Goal: Task Accomplishment & Management: Complete application form

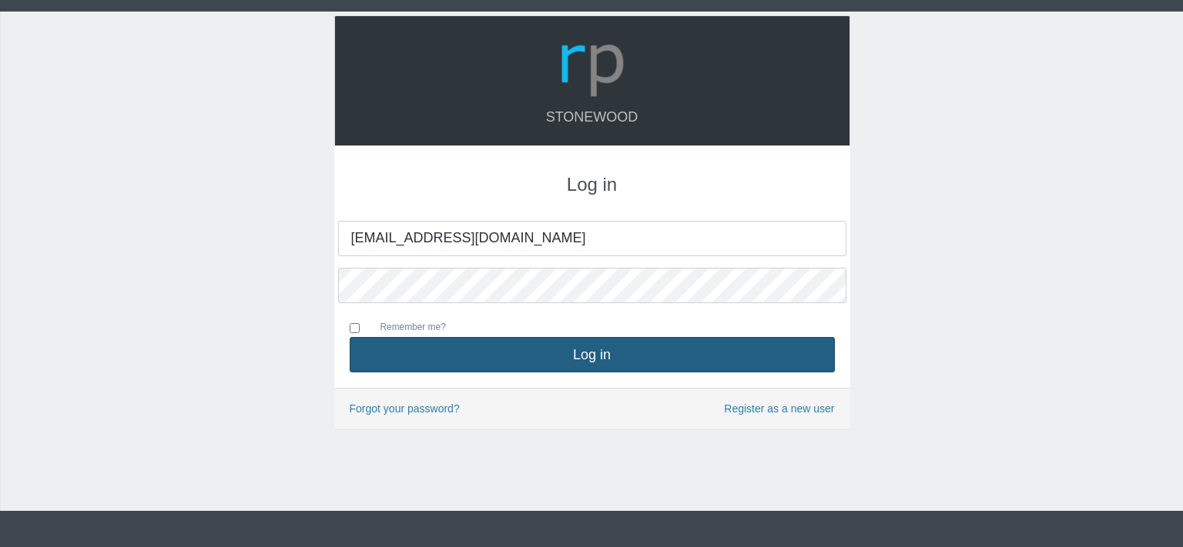
type input "[EMAIL_ADDRESS][DOMAIN_NAME]"
click at [590, 347] on button "Log in" at bounding box center [592, 354] width 485 height 35
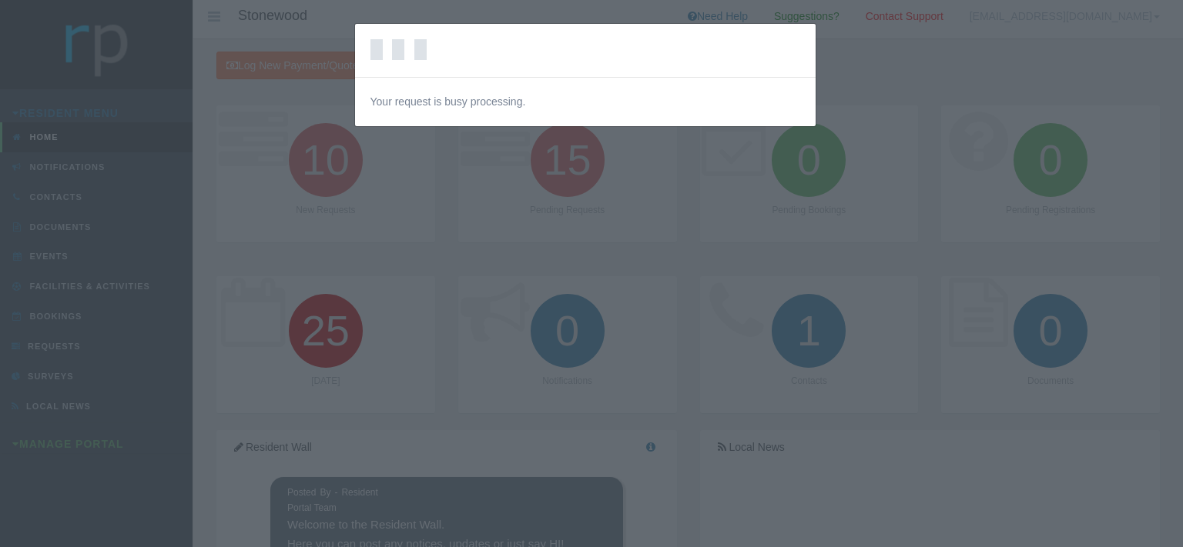
click at [82, 430] on div "Loading… Your request is busy processing." at bounding box center [591, 273] width 1183 height 547
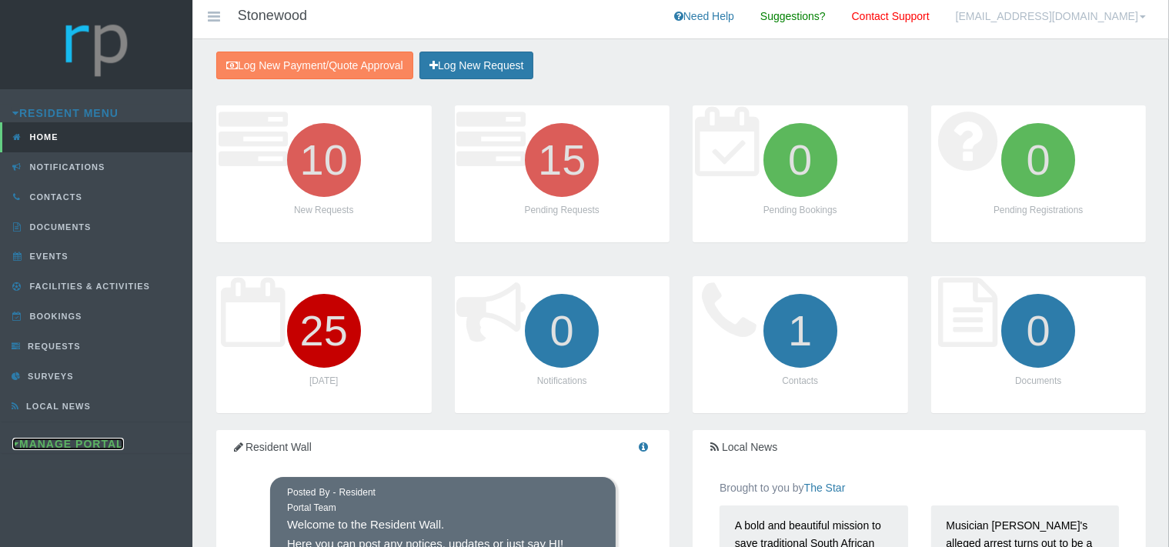
click at [93, 440] on link "Manage Portal" at bounding box center [68, 444] width 112 height 12
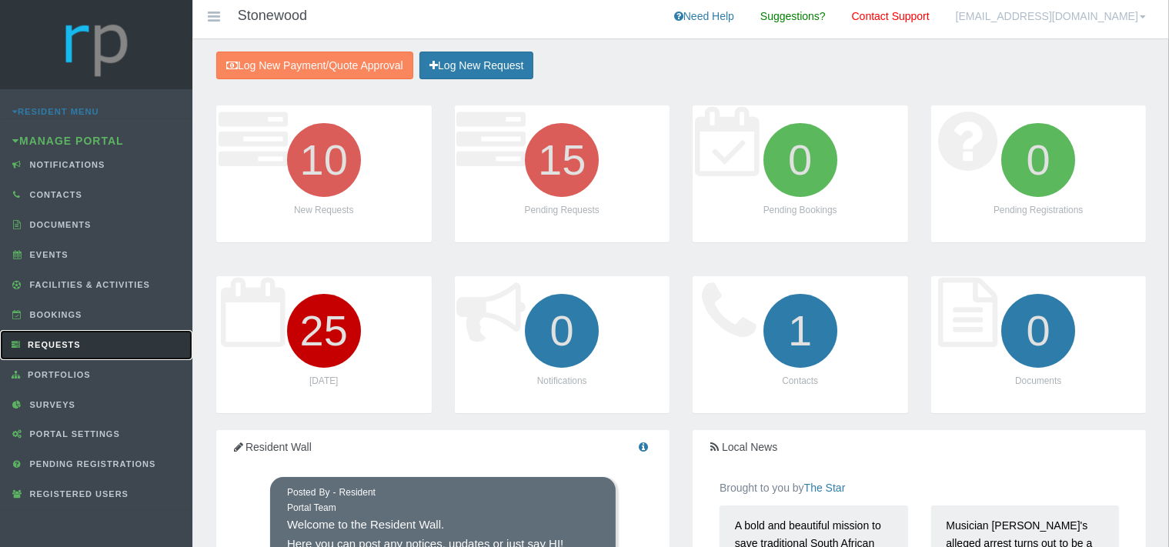
click at [62, 340] on span "Requests" at bounding box center [52, 344] width 57 height 9
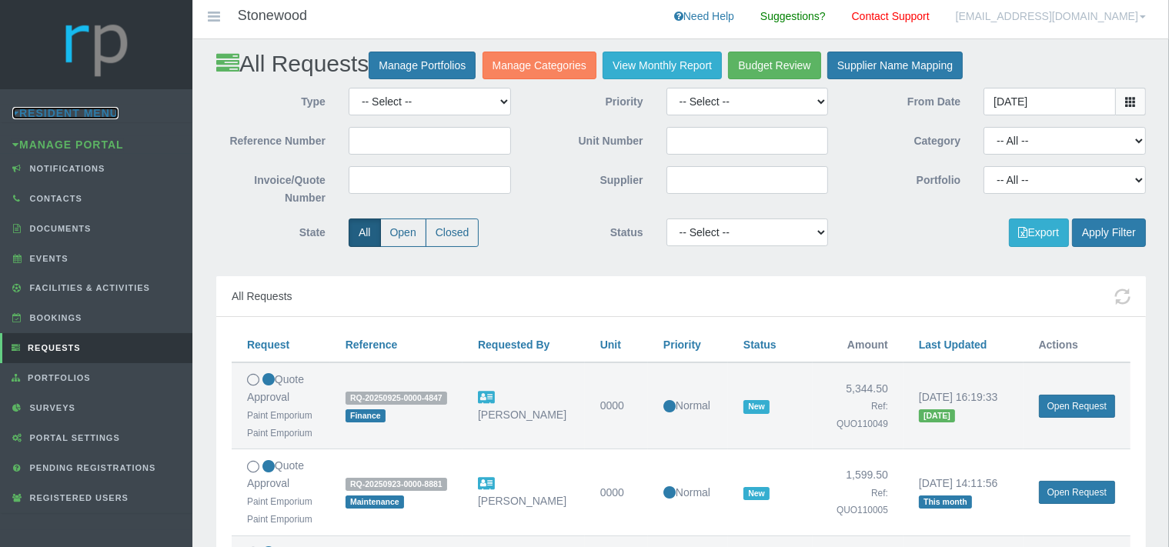
click at [94, 112] on link "Resident Menu" at bounding box center [65, 113] width 106 height 12
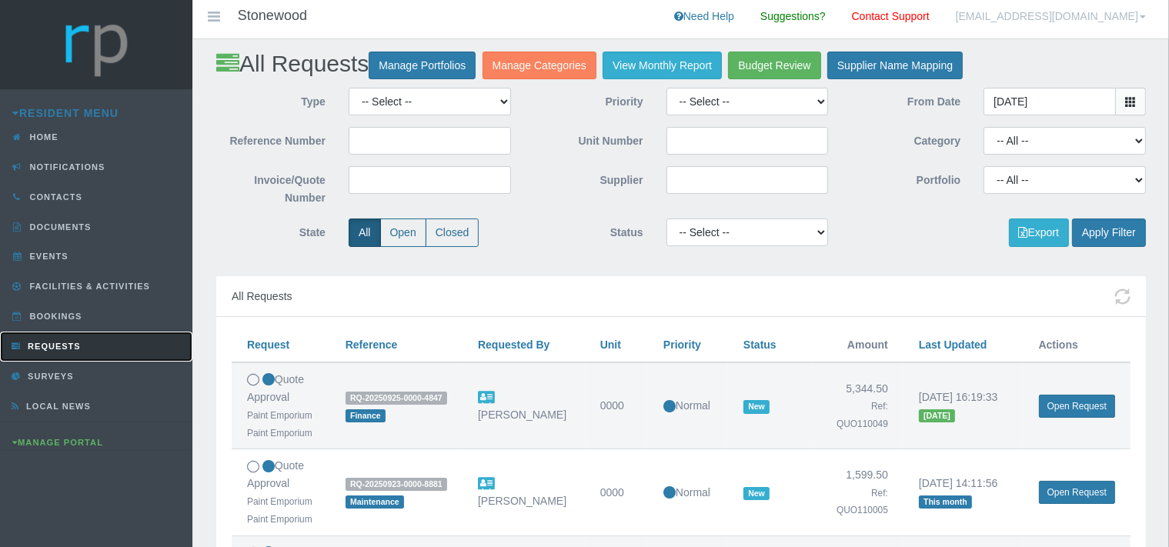
click at [75, 338] on link "Requests" at bounding box center [96, 347] width 192 height 30
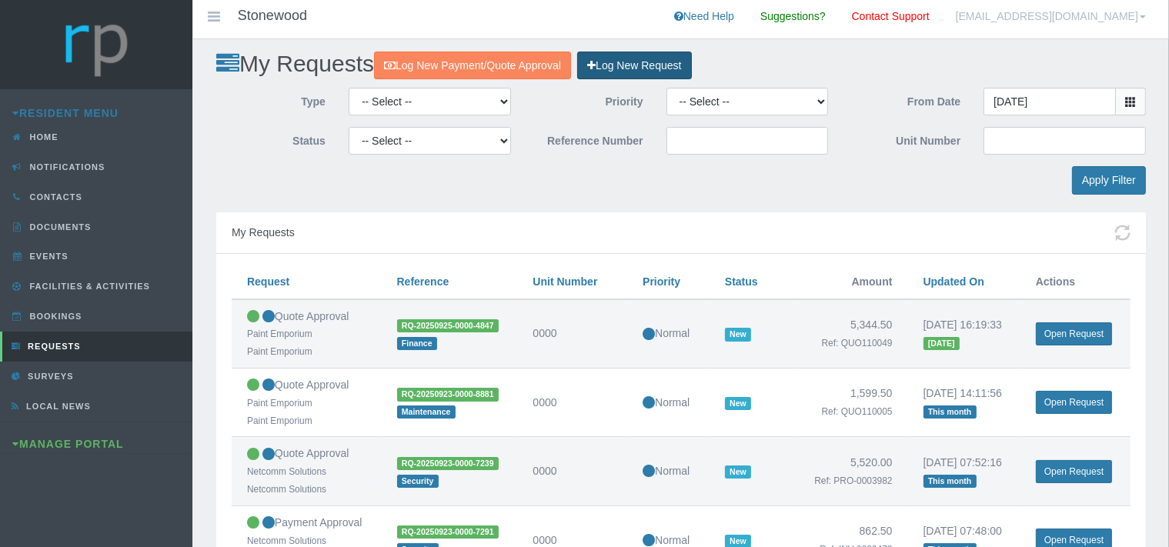
click at [673, 69] on link "Log New Request" at bounding box center [634, 66] width 114 height 28
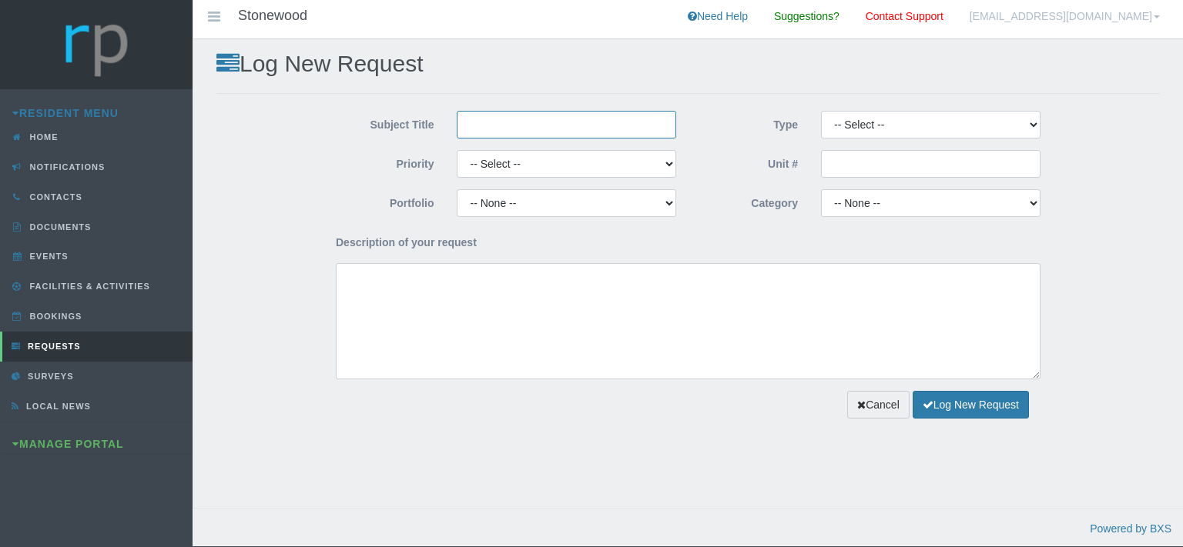
click at [584, 115] on input "Subject Title" at bounding box center [566, 125] width 219 height 28
type input "Perfecto Plumbers and Electrical"
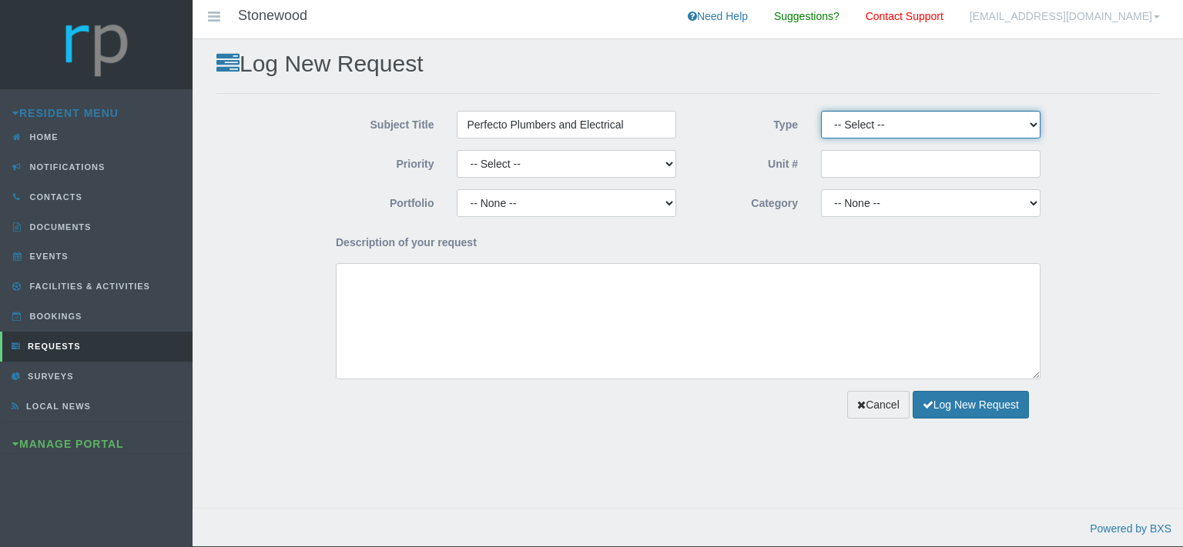
click at [821, 111] on select "-- Select -- Complaint Compliment Enquiry Request for maintenance Other (not li…" at bounding box center [930, 125] width 219 height 28
select select "PAYMENT"
click option "Payment Approval" at bounding box center [0, 0] width 0 height 0
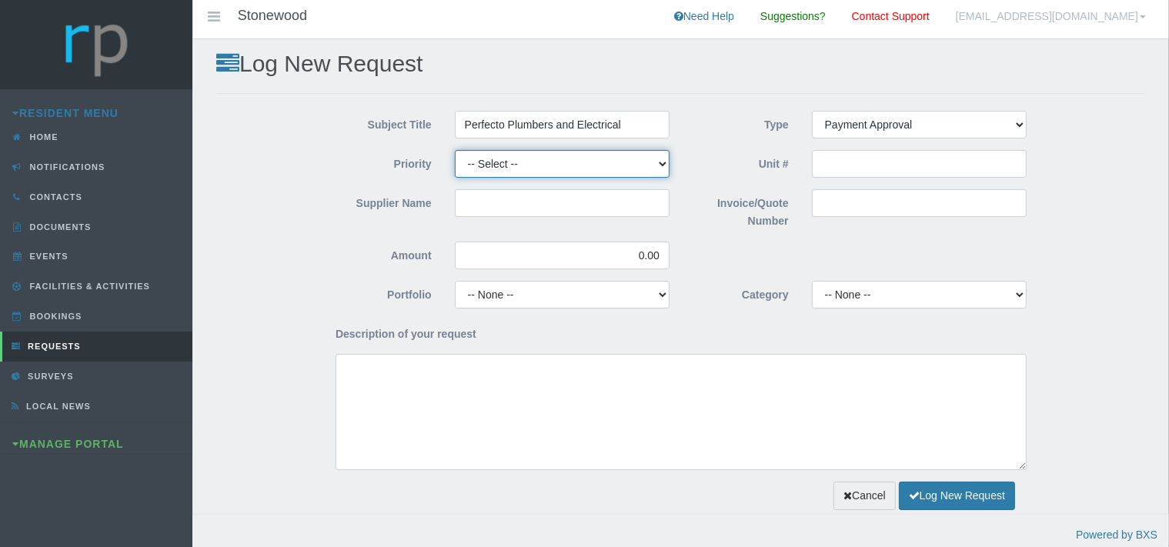
click at [455, 150] on select "-- Select -- High Low Normal" at bounding box center [562, 164] width 215 height 28
select select "MEDIUM"
click option "Normal" at bounding box center [0, 0] width 0 height 0
click at [520, 200] on input "Supplier Name" at bounding box center [562, 203] width 215 height 28
click at [567, 202] on input "The Pest Controller" at bounding box center [562, 203] width 215 height 28
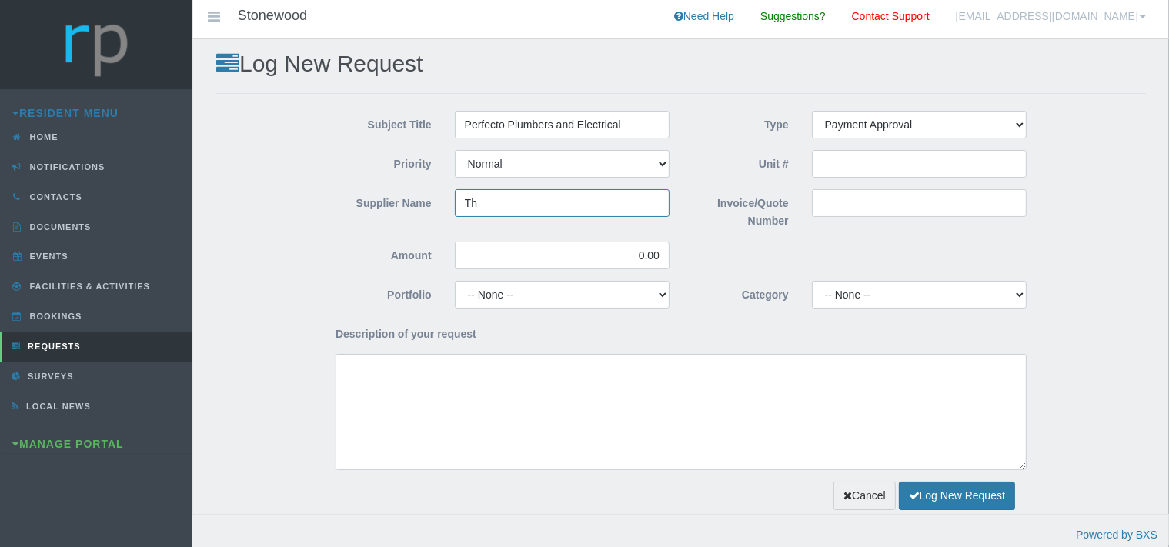
type input "T"
type input "Perfecto Plumbers and Electrical"
click at [831, 201] on input "Invoice/Quote Number" at bounding box center [919, 203] width 215 height 28
click at [827, 199] on input "Invoice/Quote Number" at bounding box center [919, 203] width 215 height 28
paste input "INANG4077"
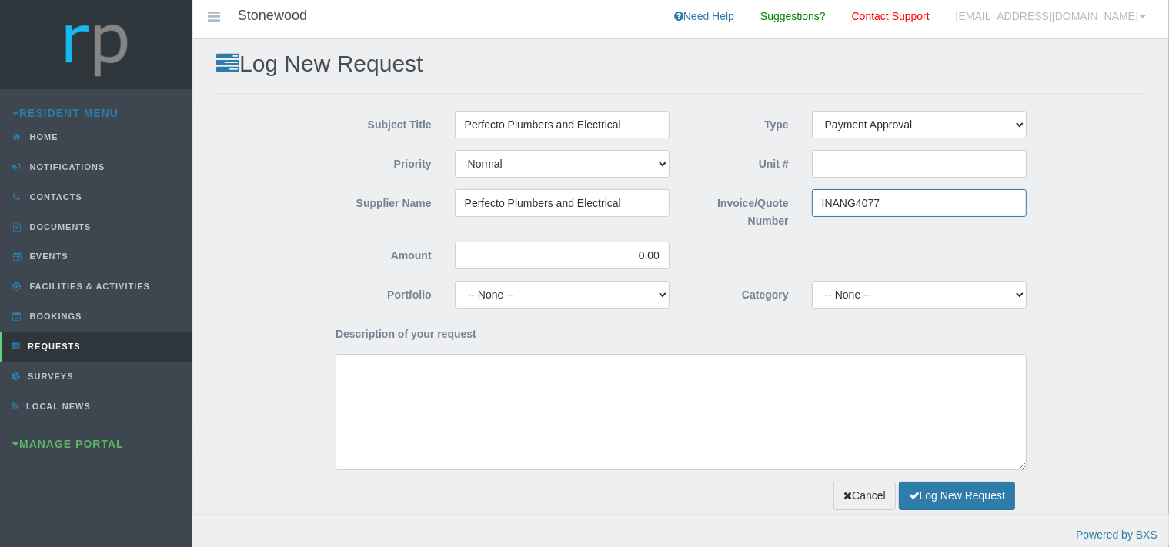
type input "INANG4077"
click at [812, 281] on select "-- None -- 10 YMP - Borehole 10 YMP - Fire Equipment 10 YMP - Garden upgrades 1…" at bounding box center [919, 295] width 215 height 28
select select "2523c3d0-1717-46f9-8fc8-4d3d6e9cc1fd"
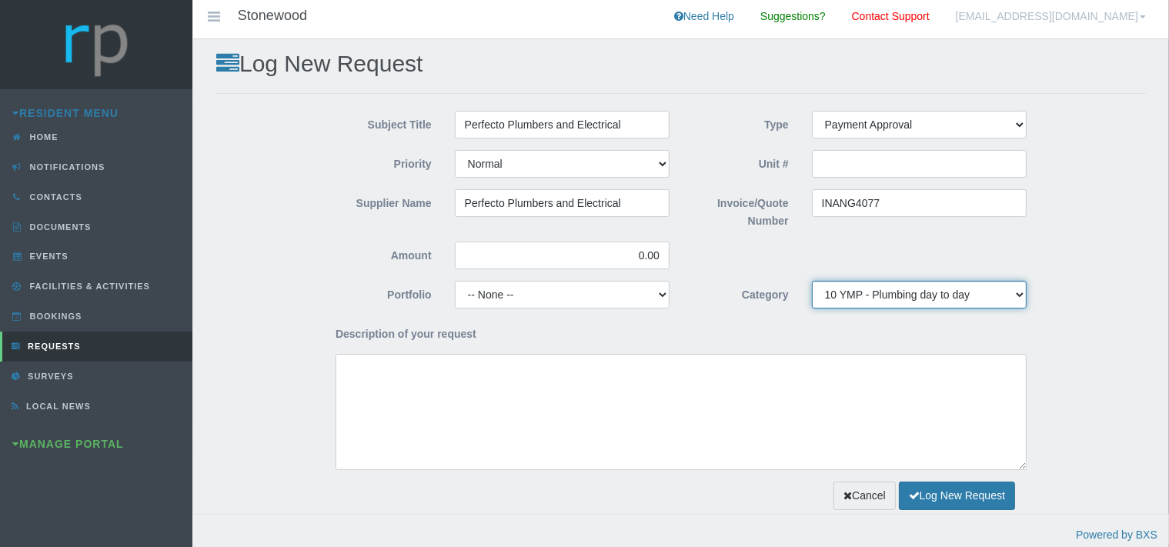
click option "10 YMP - Plumbing day to day" at bounding box center [0, 0] width 0 height 0
drag, startPoint x: 664, startPoint y: 256, endPoint x: 627, endPoint y: 260, distance: 38.0
click at [627, 260] on input "0.00" at bounding box center [562, 256] width 215 height 28
drag, startPoint x: 664, startPoint y: 252, endPoint x: 627, endPoint y: 253, distance: 37.0
click at [627, 253] on input "0.00" at bounding box center [562, 256] width 215 height 28
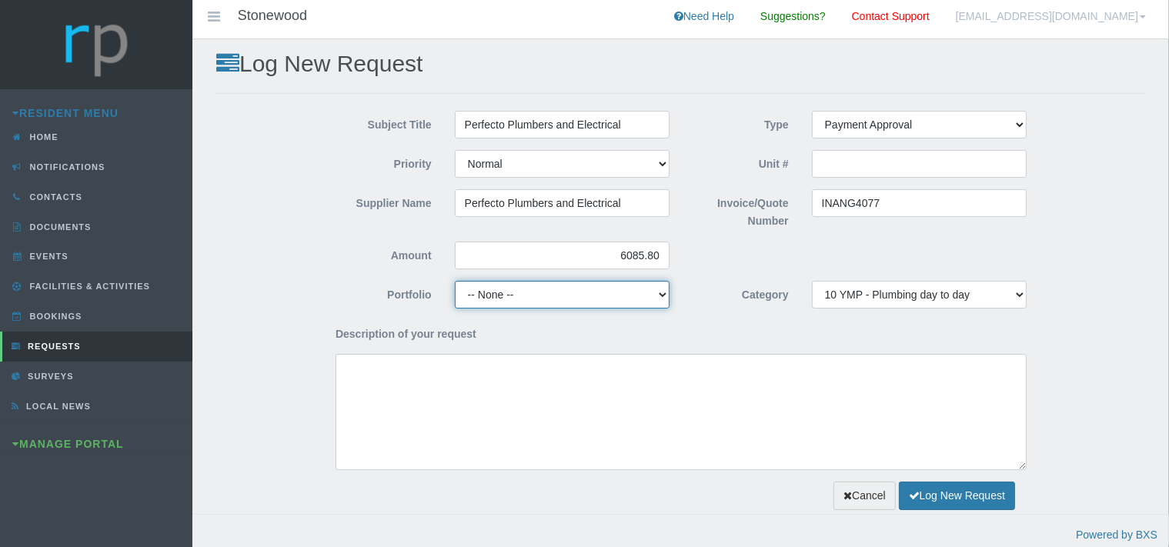
type input "6,085.80"
click at [455, 281] on select "-- None -- Chairperson Communication Estate Manager Finance Gardens Maintenance…" at bounding box center [562, 295] width 215 height 28
select select "MAINT"
click option "Maintenance" at bounding box center [0, 0] width 0 height 0
click at [455, 281] on select "-- None -- Chairperson Communication Estate Manager Finance Gardens Maintenance…" at bounding box center [562, 295] width 215 height 28
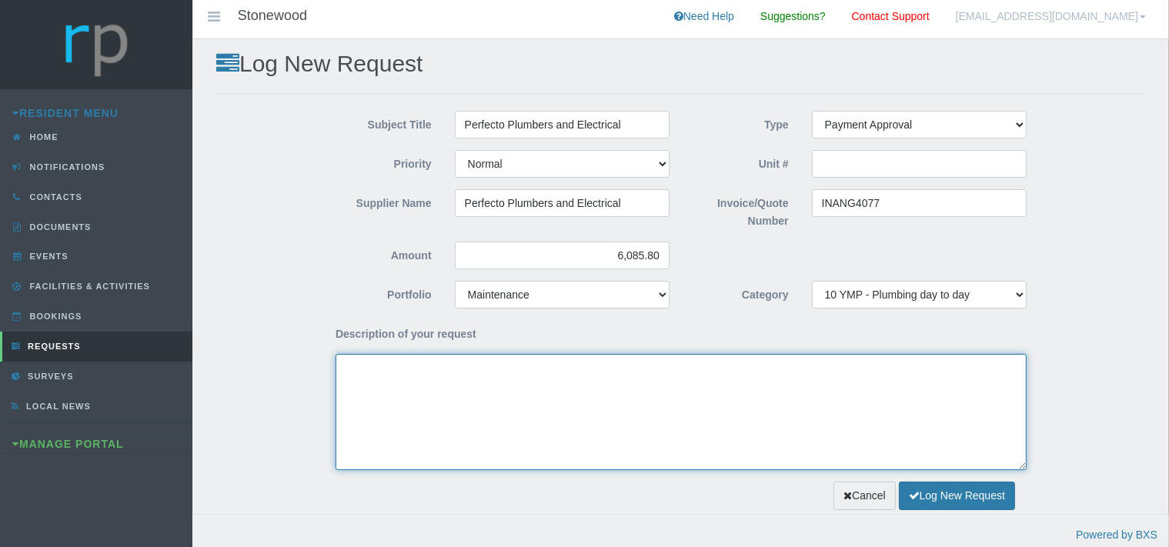
click at [384, 403] on textarea "Description of your request" at bounding box center [681, 412] width 691 height 116
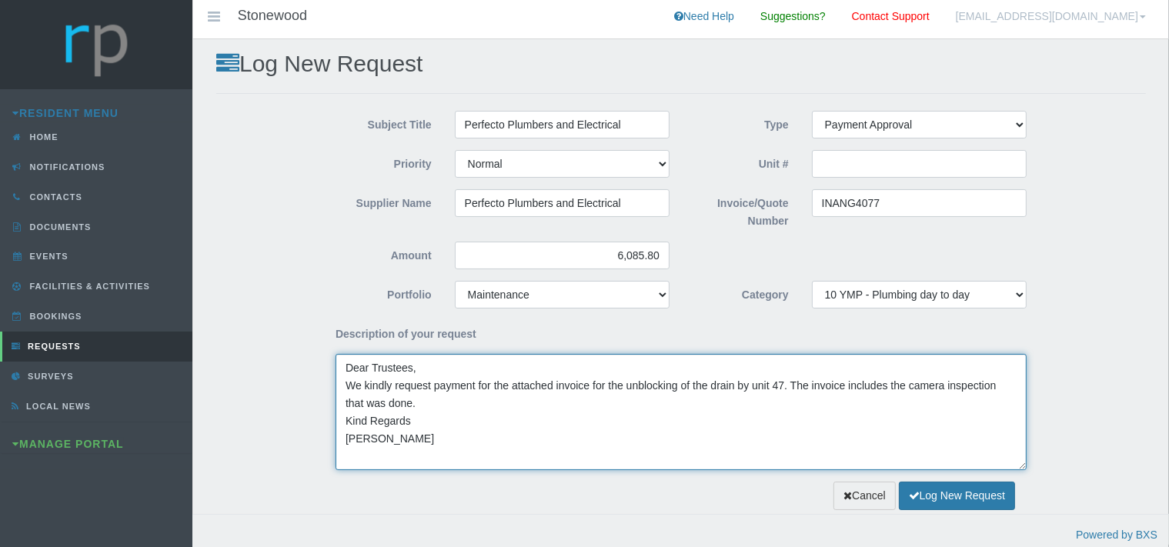
click at [784, 387] on textarea "Dear Trustees, We kindly request payment for the attached invoice for the unblo…" at bounding box center [681, 412] width 691 height 116
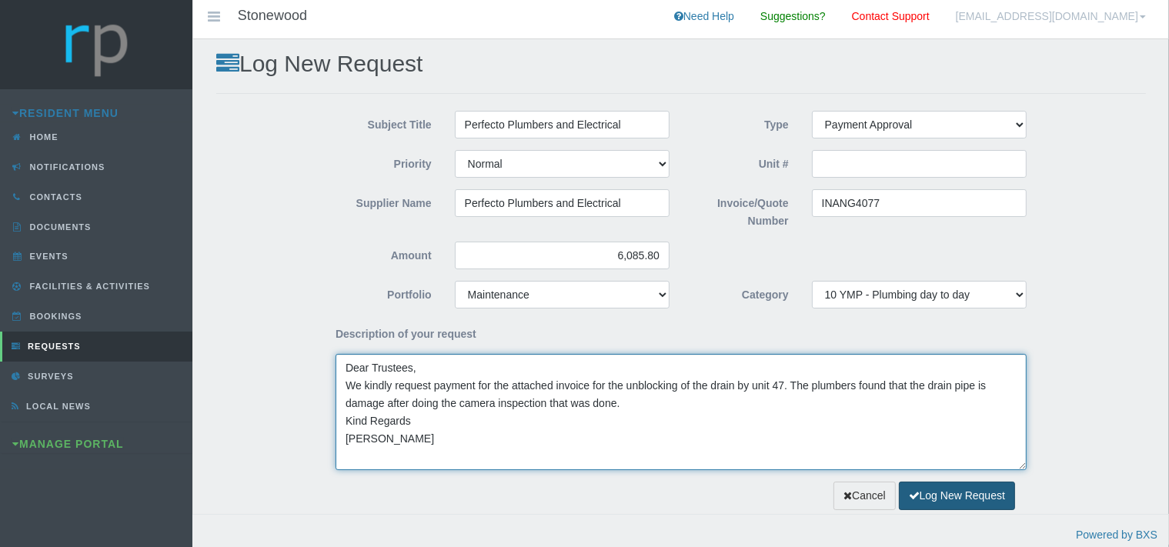
type textarea "Dear Trustees, We kindly request payment for the attached invoice for the unblo…"
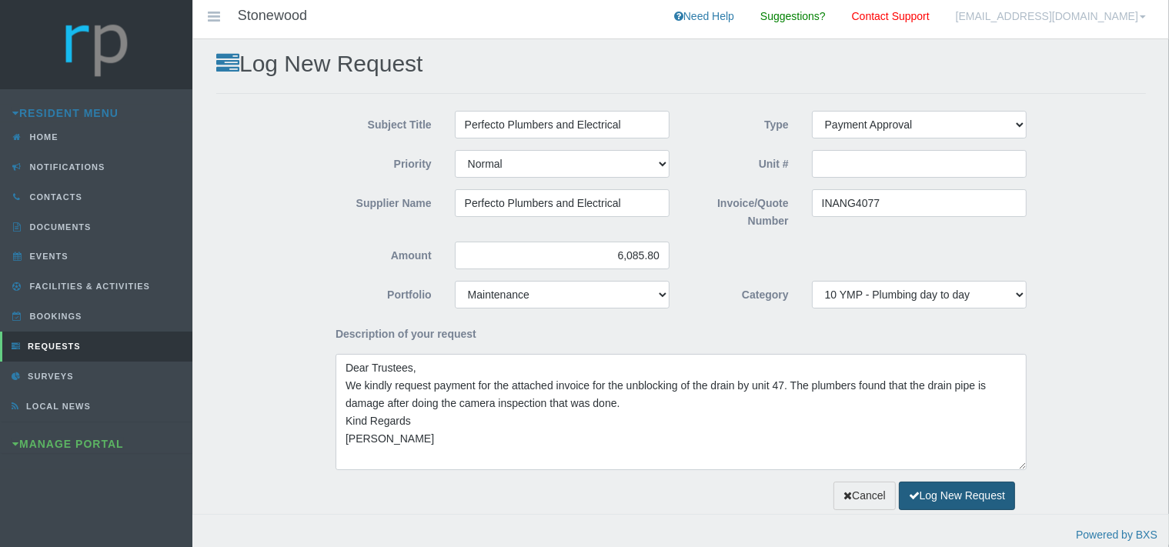
click at [924, 499] on button "Log New Request" at bounding box center [957, 496] width 116 height 28
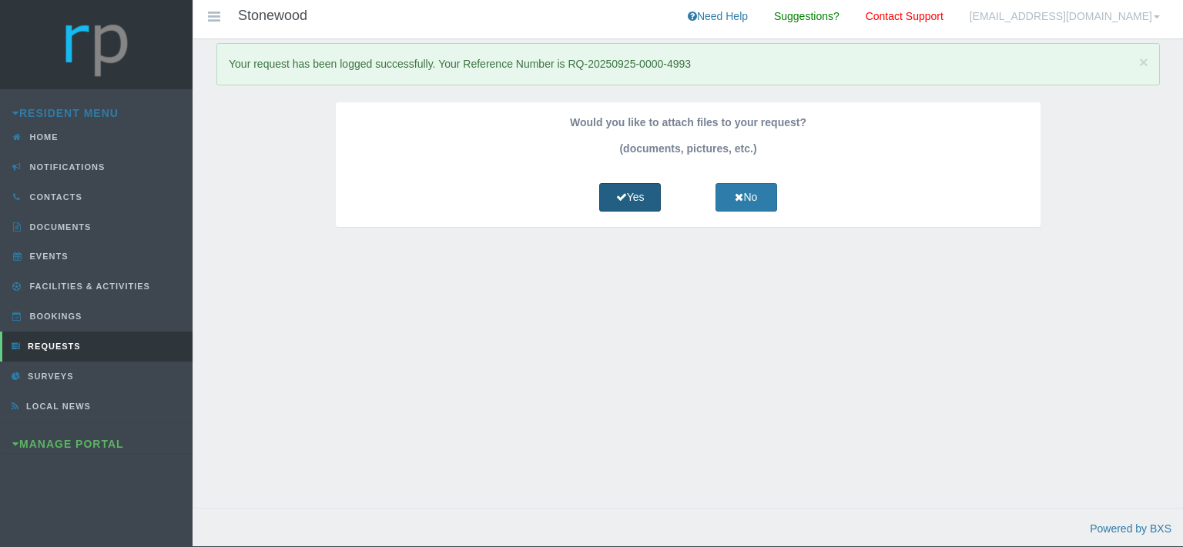
click at [632, 196] on link "Yes" at bounding box center [630, 197] width 62 height 28
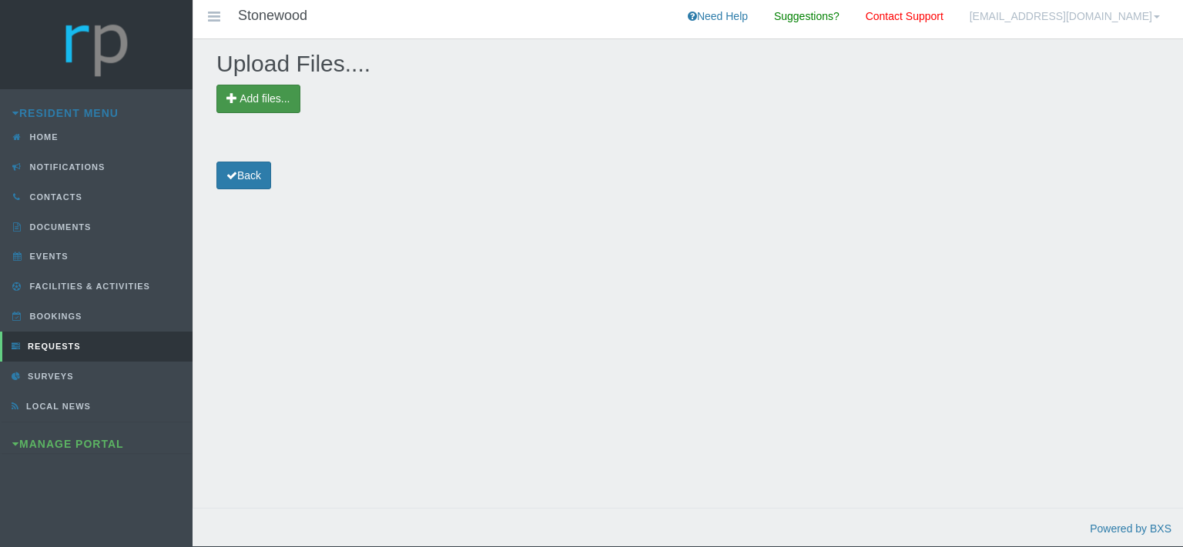
click at [263, 97] on span "Add files..." at bounding box center [264, 98] width 50 height 12
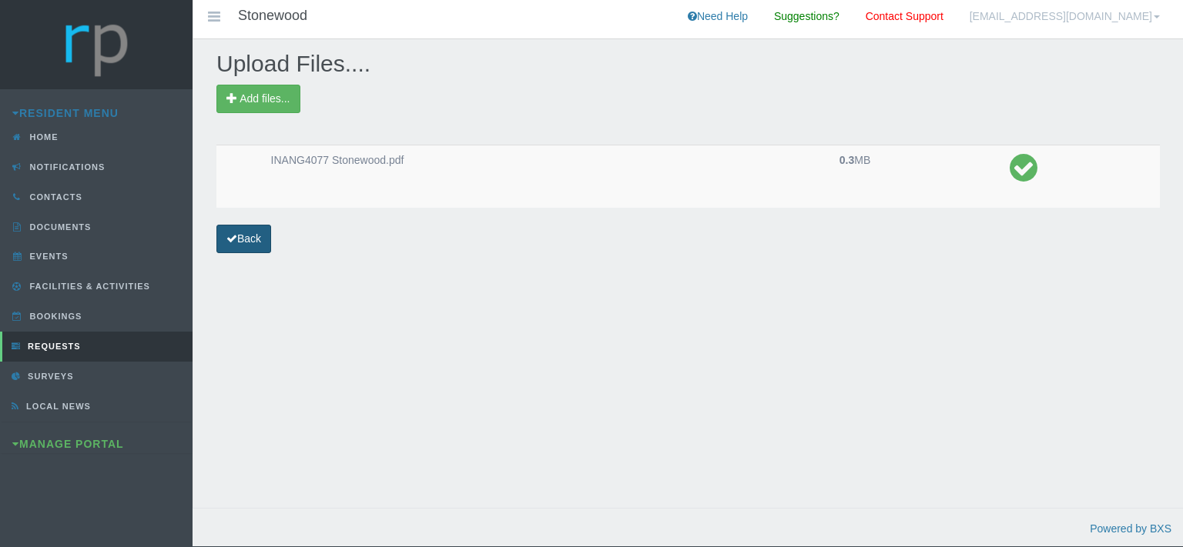
click at [254, 245] on link "Back" at bounding box center [243, 239] width 55 height 28
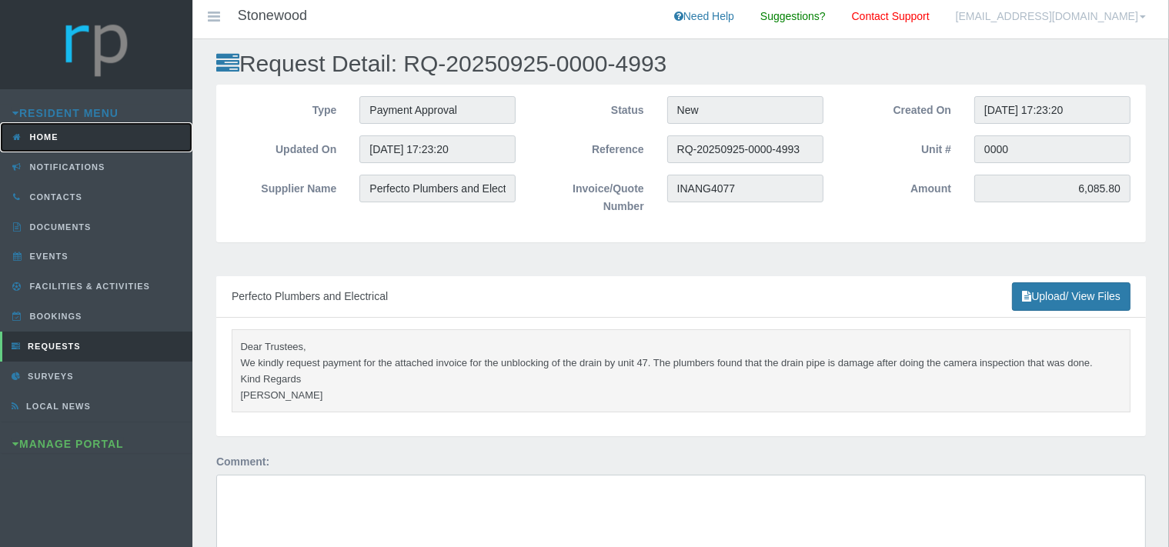
click at [79, 137] on link "Home" at bounding box center [96, 137] width 192 height 30
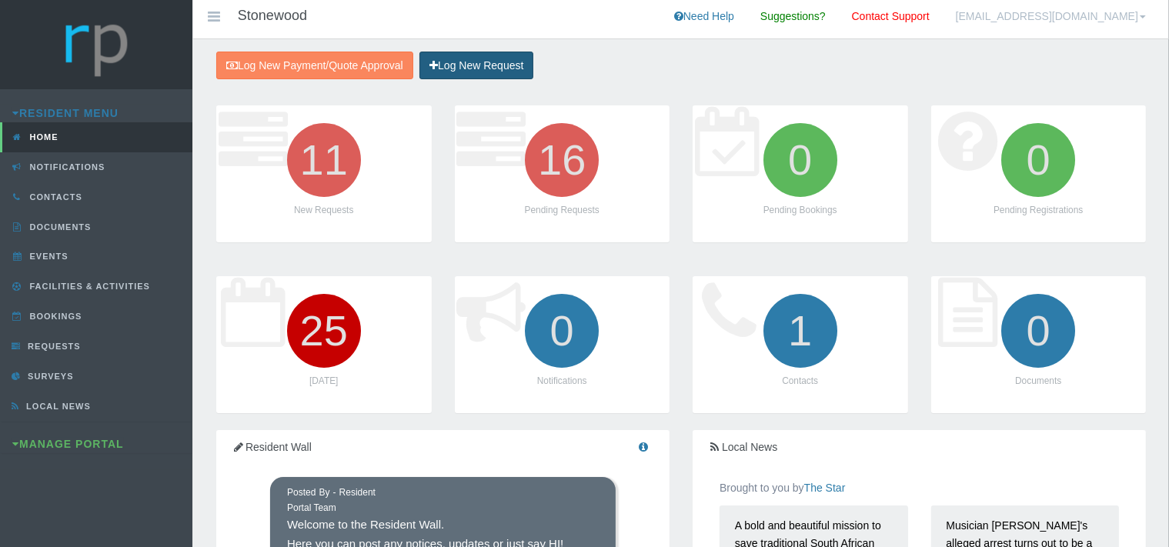
click at [480, 67] on link "Log New Request" at bounding box center [477, 66] width 114 height 28
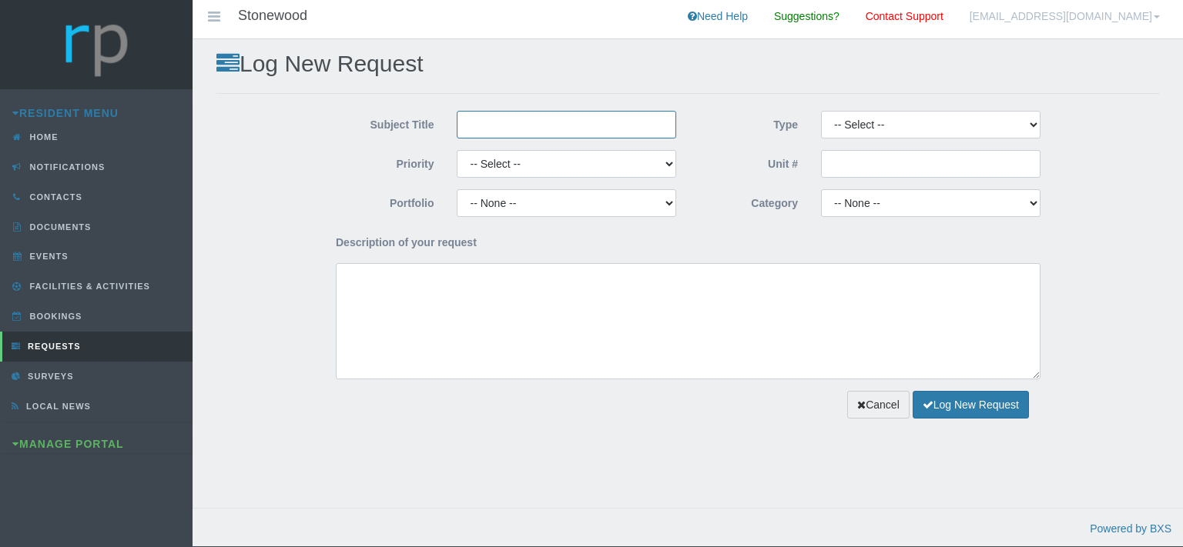
click at [471, 134] on input "Subject Title" at bounding box center [566, 125] width 219 height 28
type input "Perfecto Plumbers and Electrical"
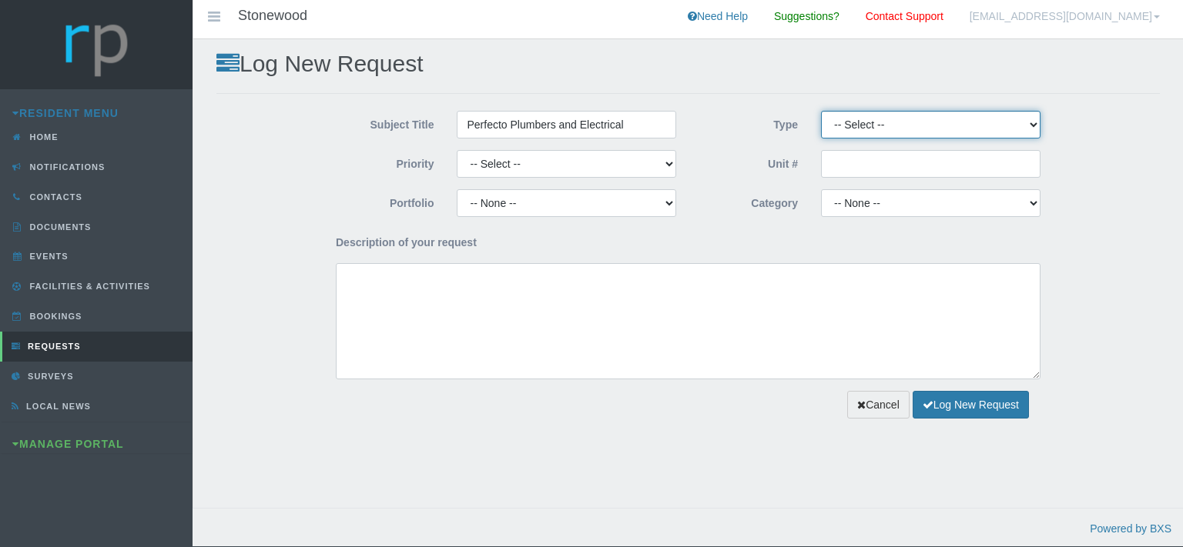
click at [821, 111] on select "-- Select -- Complaint Compliment Enquiry Request for maintenance Other (not li…" at bounding box center [930, 125] width 219 height 28
select select "QUOTE"
click option "Quote Approval" at bounding box center [0, 0] width 0 height 0
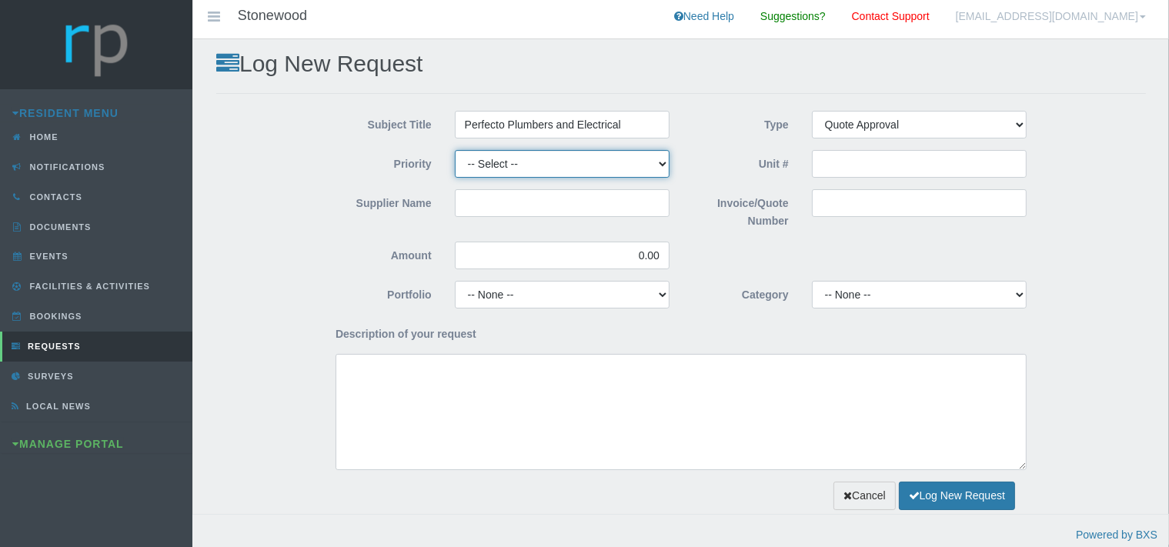
click at [455, 150] on select "-- Select -- High Low Normal" at bounding box center [562, 164] width 215 height 28
select select "MEDIUM"
click option "Normal" at bounding box center [0, 0] width 0 height 0
click at [482, 202] on input "Supplier Name" at bounding box center [562, 203] width 215 height 28
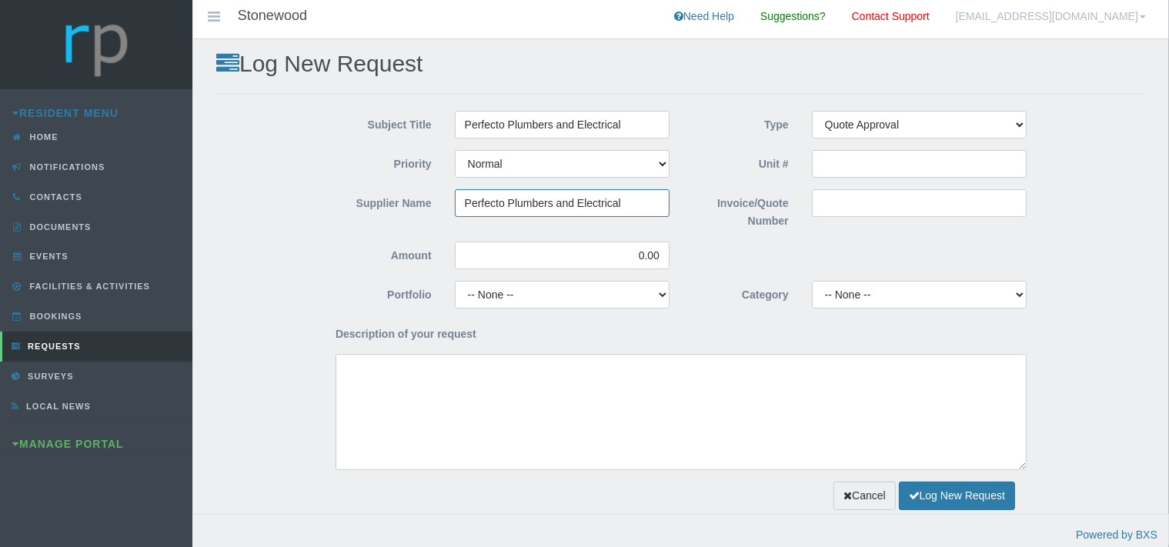
type input "Perfecto Plumbers and Electrical"
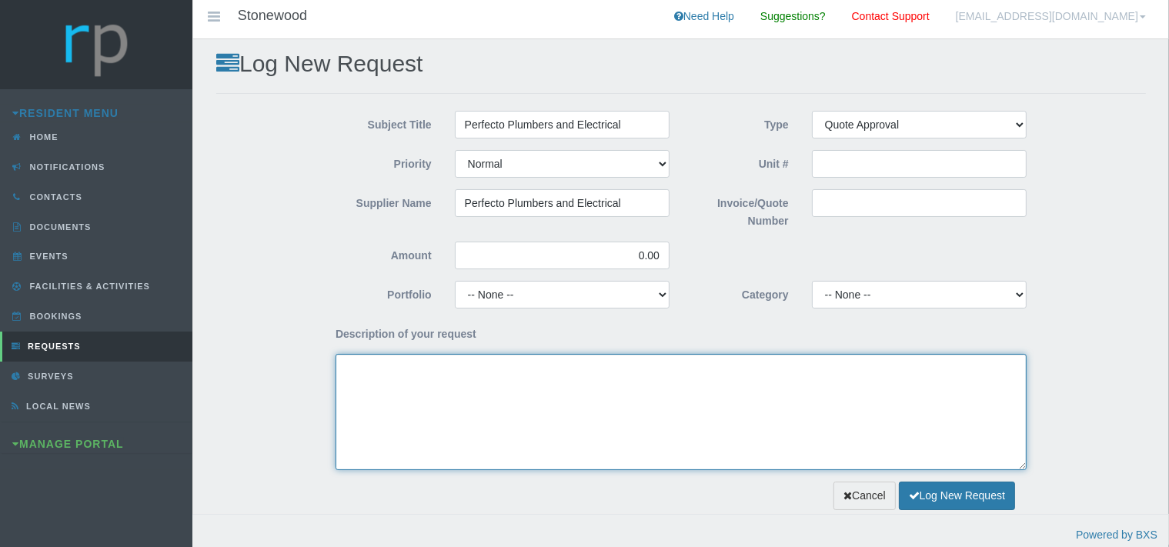
click at [380, 380] on textarea "Description of your request" at bounding box center [681, 412] width 691 height 116
paste textarea "We did the camera inspection and found that the drain pipe is damaged. Quote at…"
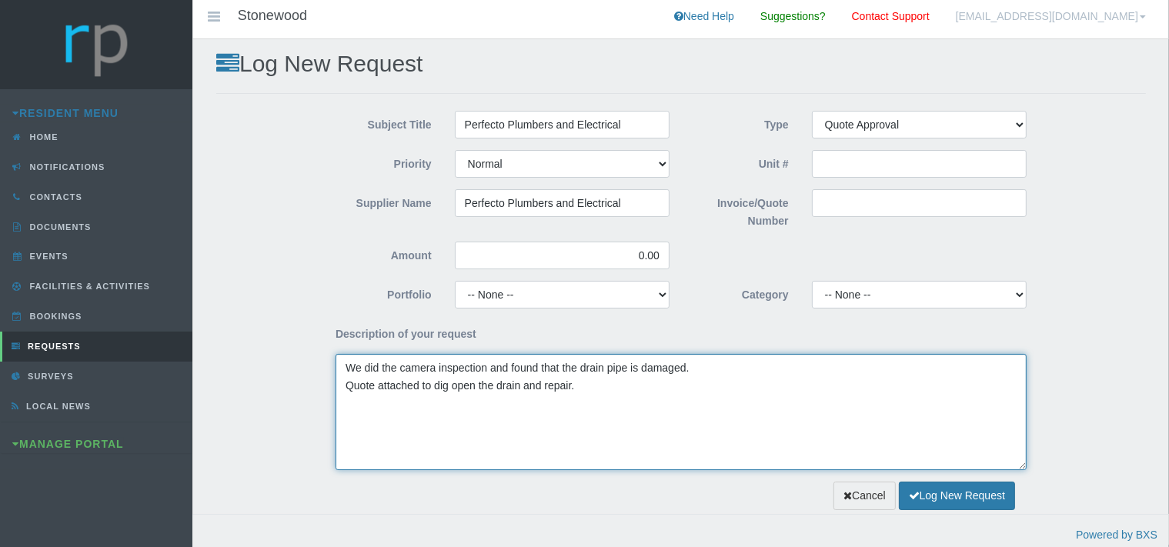
type textarea "We did the camera inspection and found that the drain pipe is damaged. Quote at…"
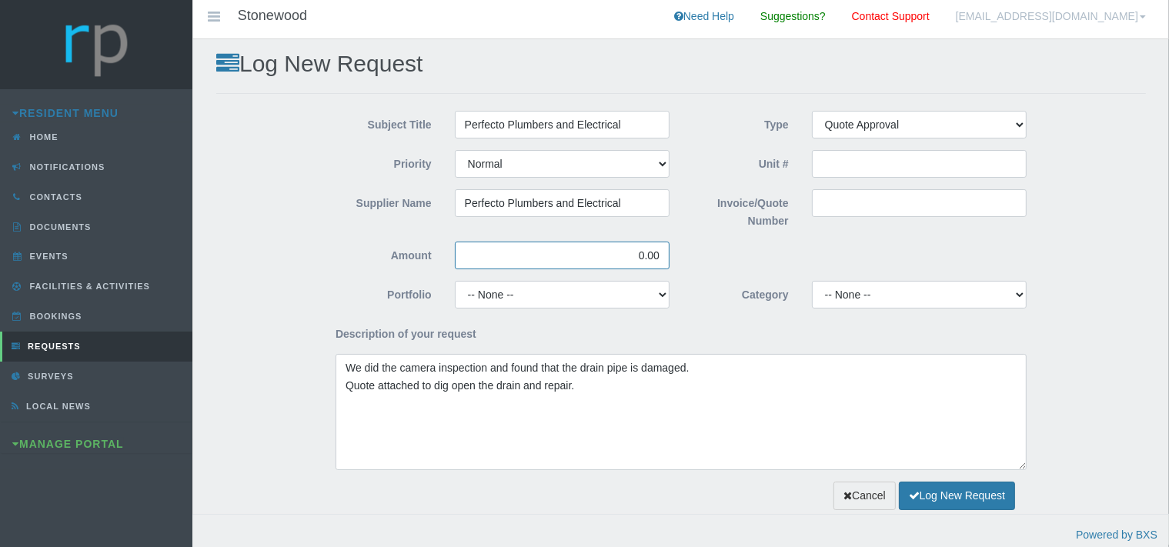
drag, startPoint x: 655, startPoint y: 257, endPoint x: 629, endPoint y: 256, distance: 26.2
click at [629, 256] on input "0.00" at bounding box center [562, 256] width 215 height 28
paste input "12374"
type input "12,374.00"
click at [857, 202] on input "Invoice/Quote Number" at bounding box center [919, 203] width 215 height 28
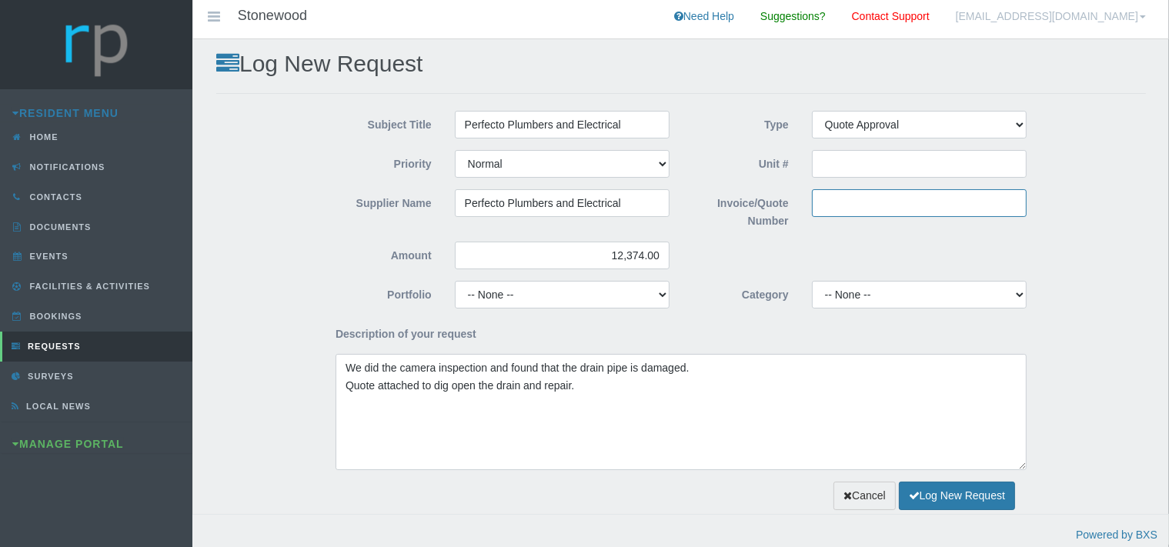
click at [831, 206] on input "Invoice/Quote Number" at bounding box center [919, 203] width 215 height 28
paste input "QUANG1304"
type input "QUANG1304"
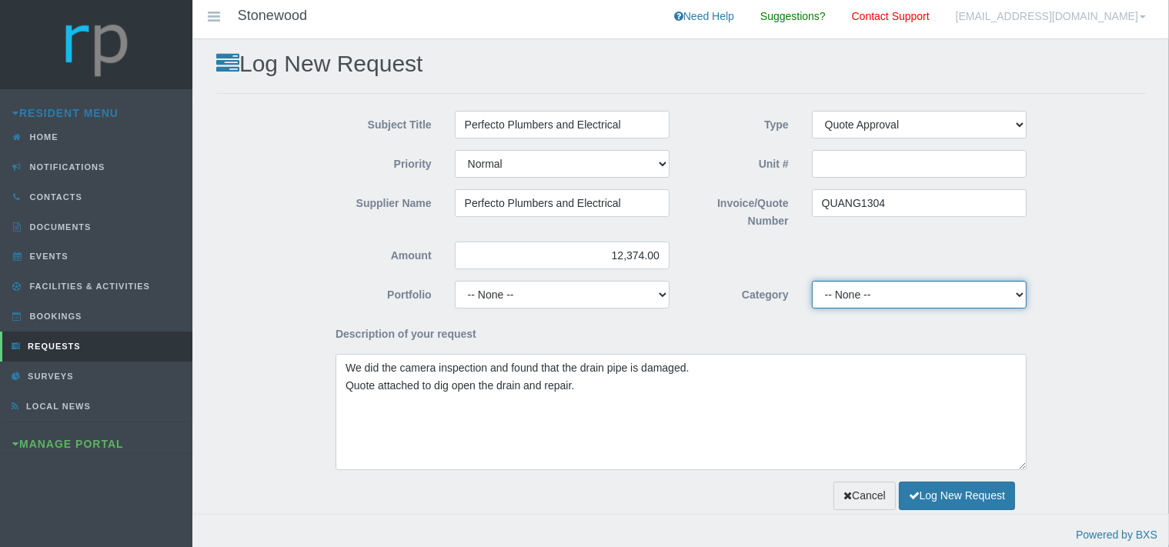
click at [812, 281] on select "-- None -- 10 YMP - Borehole 10 YMP - Fire Equipment 10 YMP - Garden upgrades 1…" at bounding box center [919, 295] width 215 height 28
select select "2523c3d0-1717-46f9-8fc8-4d3d6e9cc1fd"
click option "10 YMP - Plumbing day to day" at bounding box center [0, 0] width 0 height 0
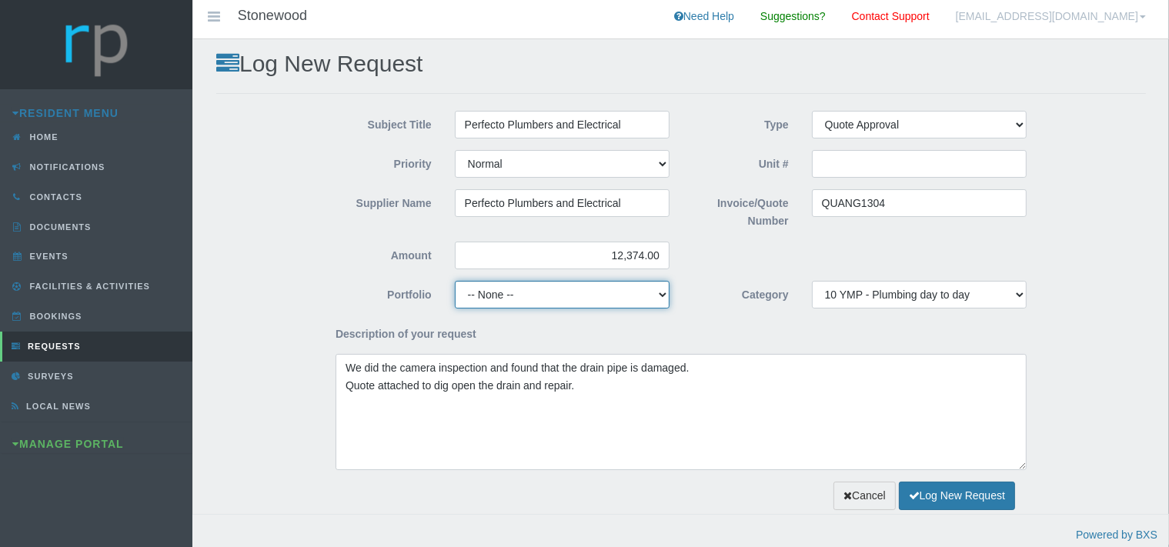
click at [455, 281] on select "-- None -- Chairperson Communication Estate Manager Finance Gardens Maintenance…" at bounding box center [562, 295] width 215 height 28
select select "MAINT"
click option "Maintenance" at bounding box center [0, 0] width 0 height 0
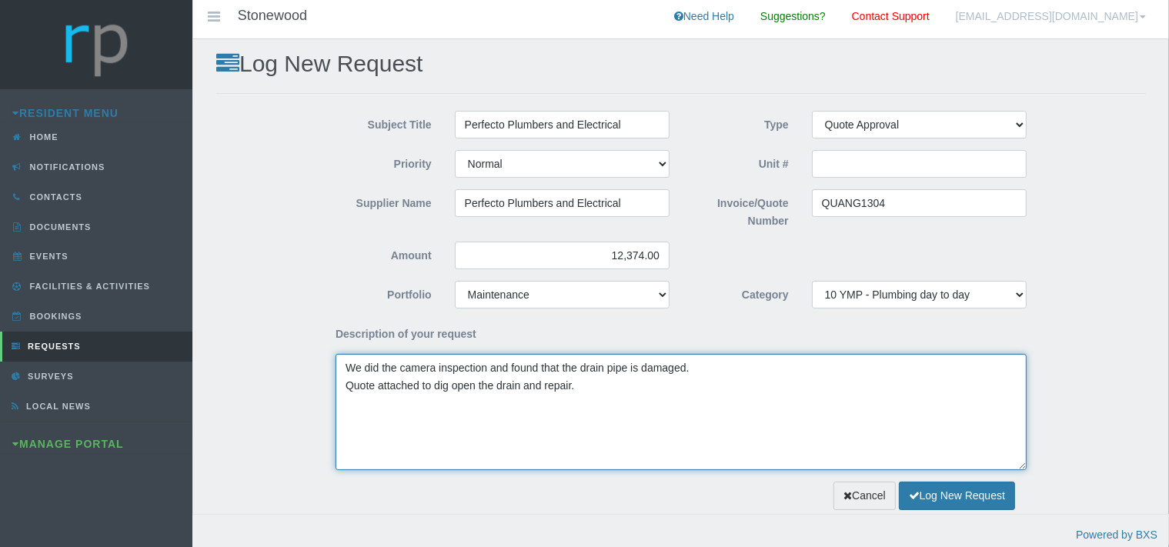
click at [345, 370] on textarea "We did the camera inspection and found that the drain pipe is damaged. Quote at…" at bounding box center [681, 412] width 691 height 116
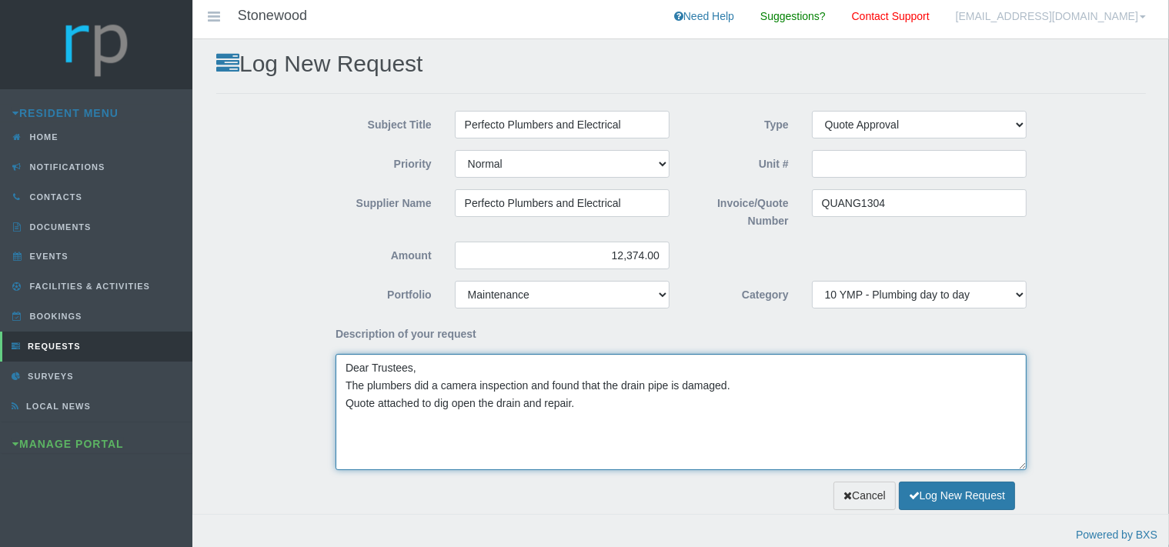
click at [348, 402] on textarea "Dear Trustees, The plumbers did a camera inspection and found that the drain pi…" at bounding box center [681, 412] width 691 height 116
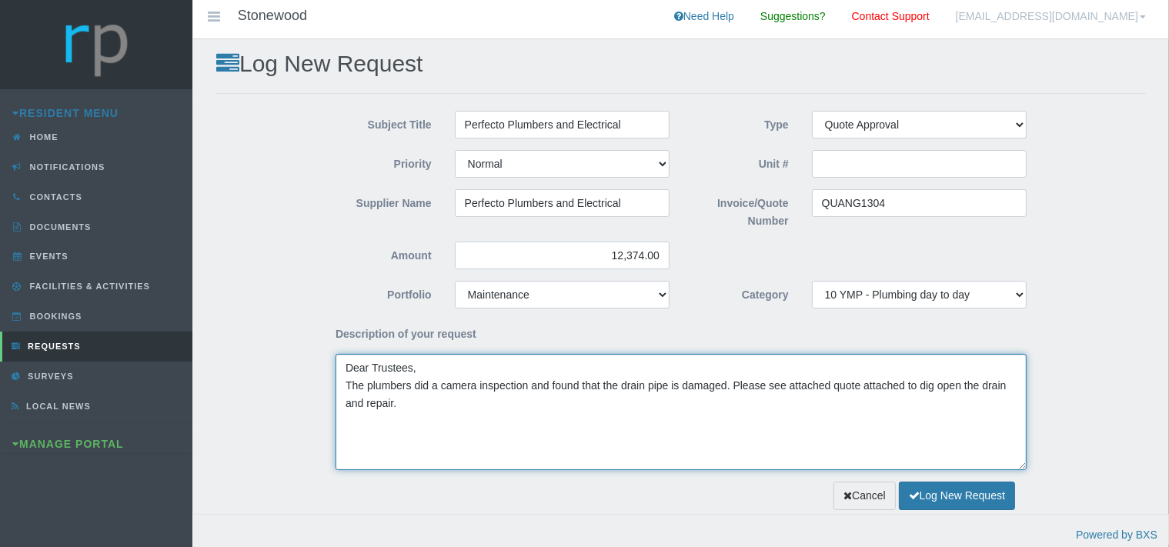
drag, startPoint x: 396, startPoint y: 400, endPoint x: 401, endPoint y: 408, distance: 9.6
click at [396, 403] on textarea "Dear Trustees, The plumbers did a camera inspection and found that the drain pi…" at bounding box center [681, 412] width 691 height 116
type textarea "Dear Trustees, The plumbers did a camera inspection and found that the drain pi…"
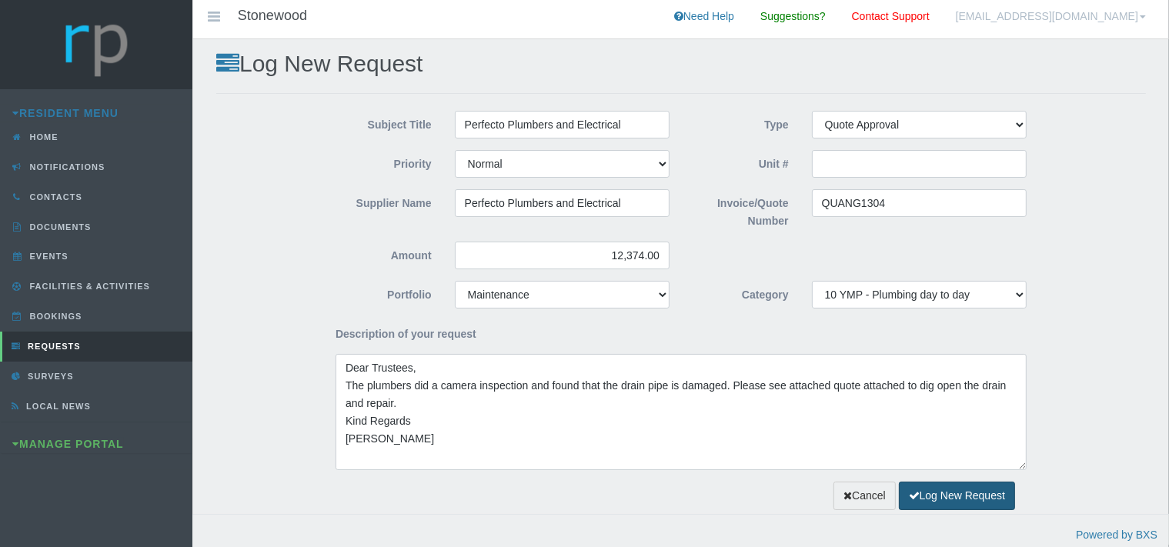
click at [942, 504] on button "Log New Request" at bounding box center [957, 496] width 116 height 28
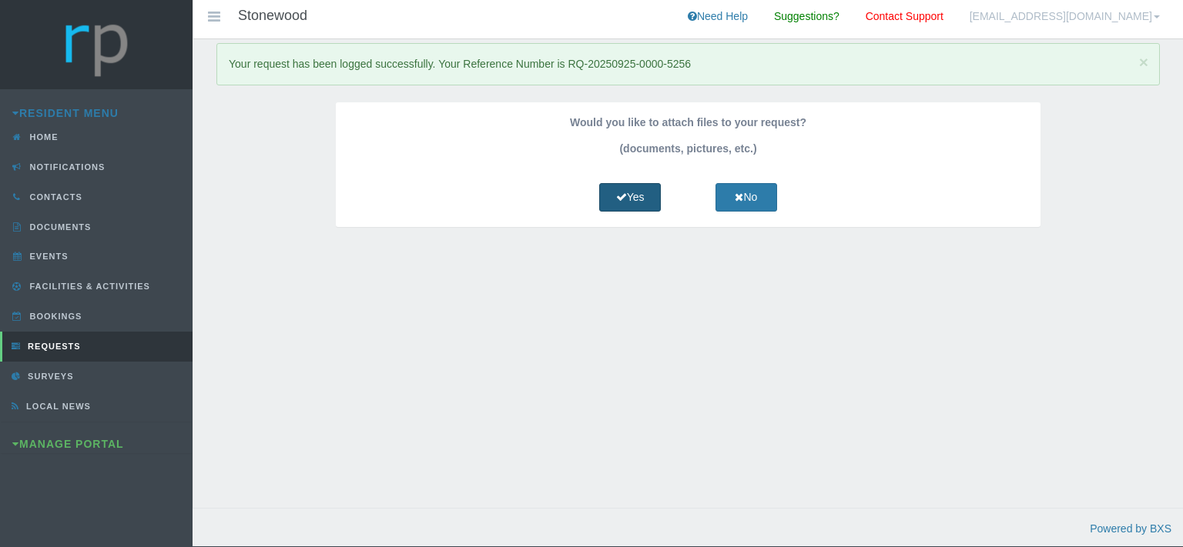
click at [641, 194] on link "Yes" at bounding box center [630, 197] width 62 height 28
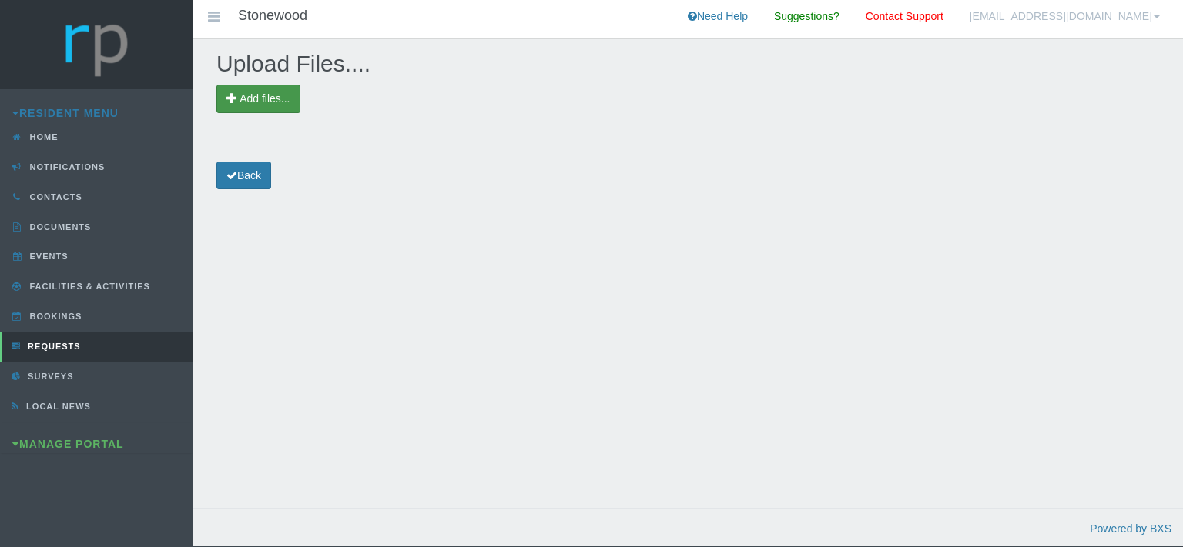
click at [286, 97] on span "Add files..." at bounding box center [264, 98] width 50 height 12
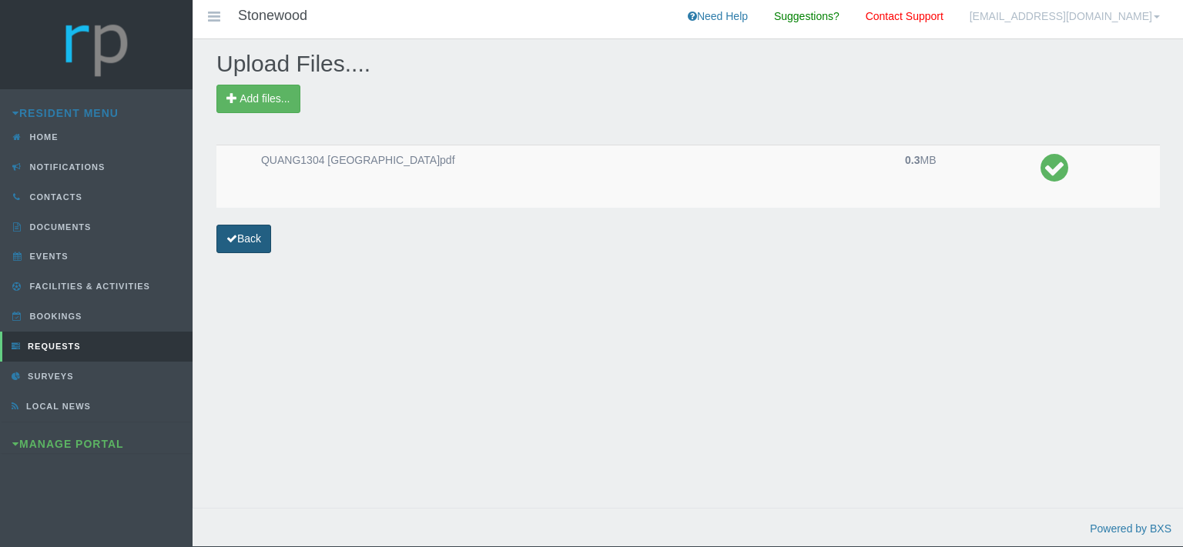
click at [261, 239] on link "Back" at bounding box center [243, 239] width 55 height 28
